Goal: Find specific page/section: Find specific page/section

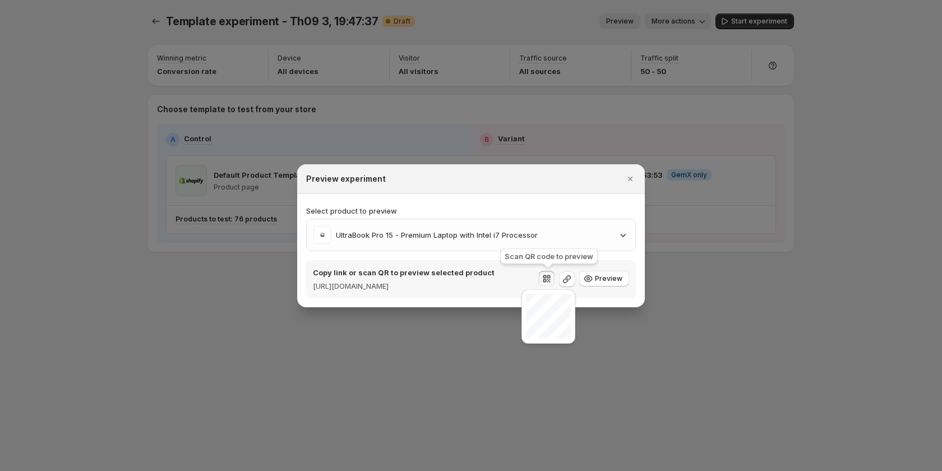
click at [89, 293] on div at bounding box center [471, 235] width 942 height 471
